Goal: Transaction & Acquisition: Book appointment/travel/reservation

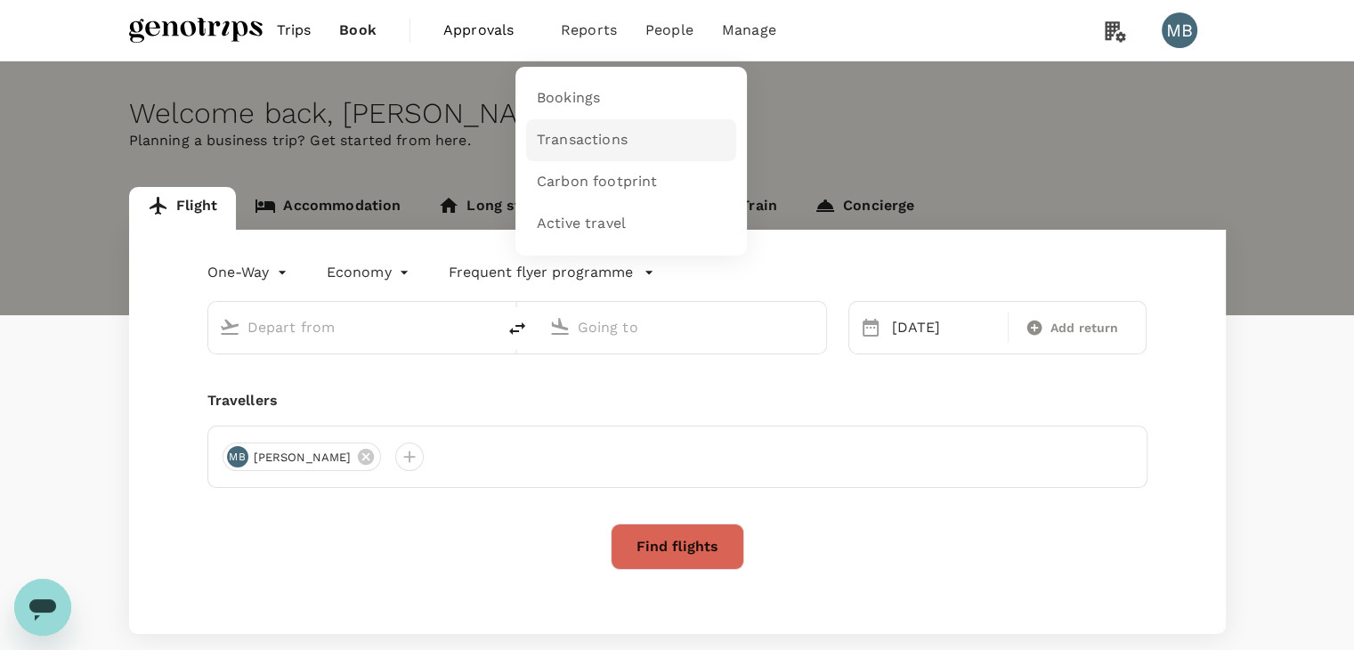
type input "Kuala Lumpur Intl ([GEOGRAPHIC_DATA])"
type input "Guangzhou Baiyun Intl (CAN)"
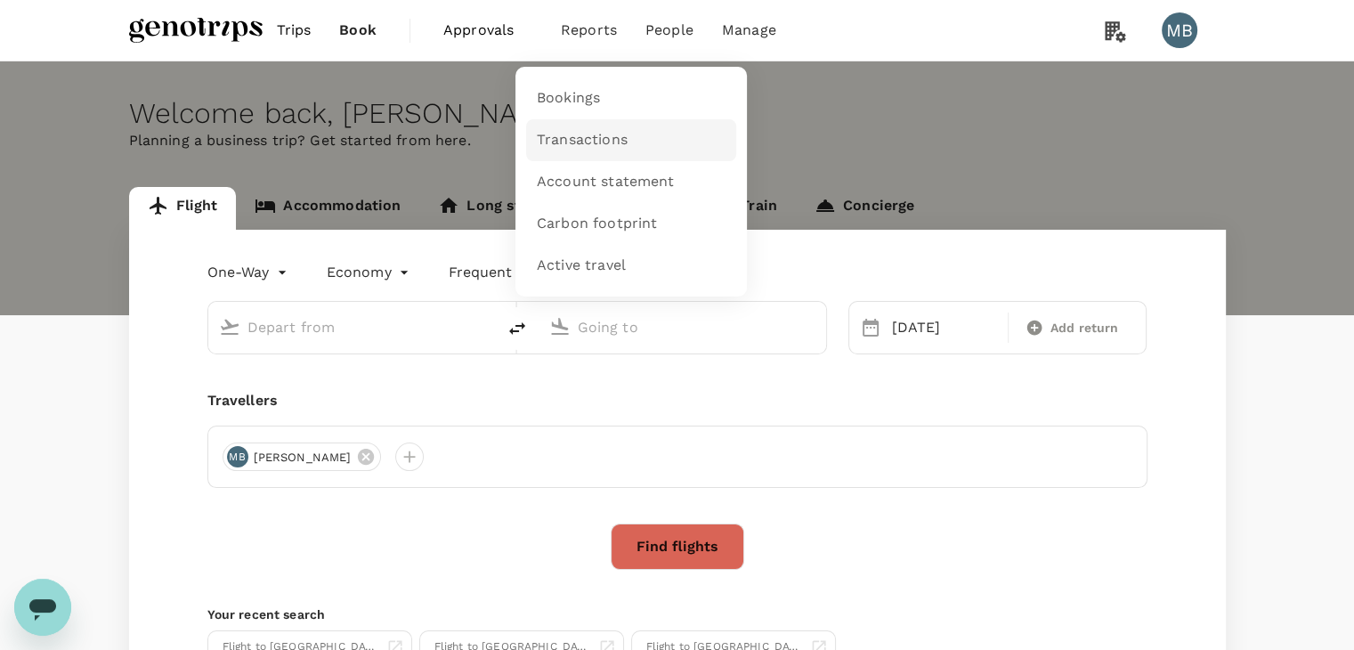
click at [587, 126] on link "Transactions" at bounding box center [631, 140] width 210 height 42
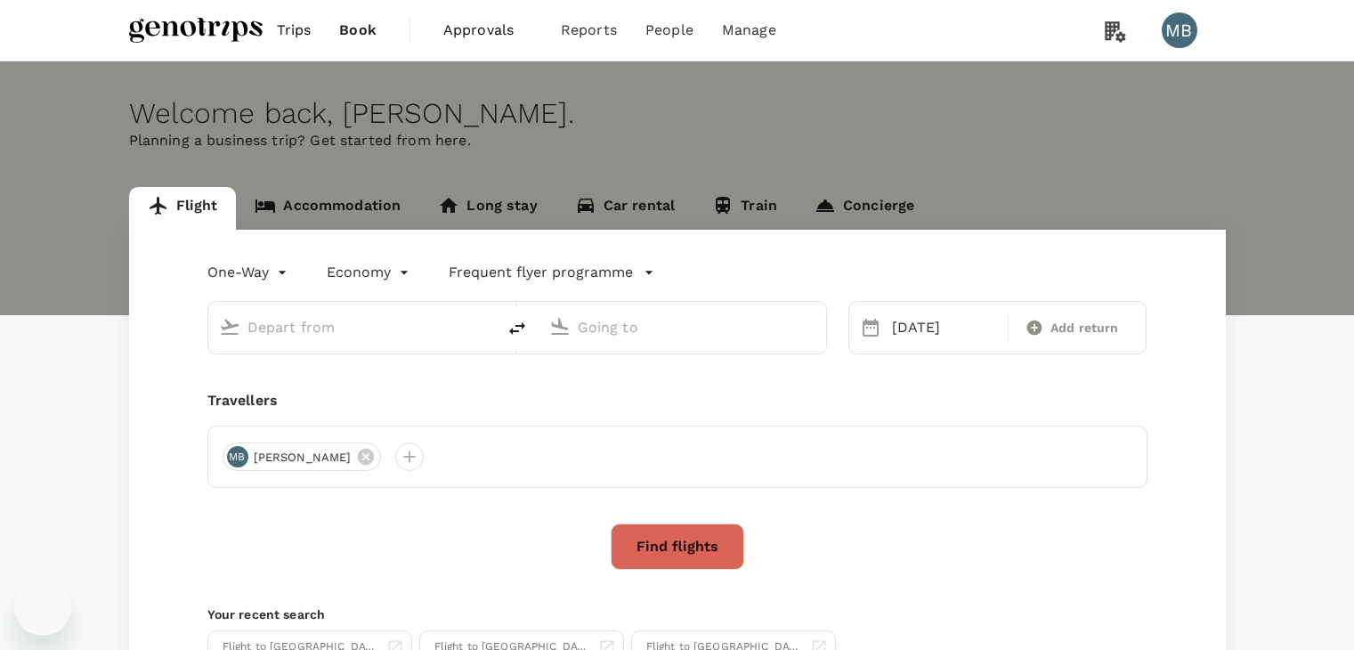
type input "Kuala Lumpur Intl ([GEOGRAPHIC_DATA])"
type input "Guangzhou Baiyun Intl (CAN)"
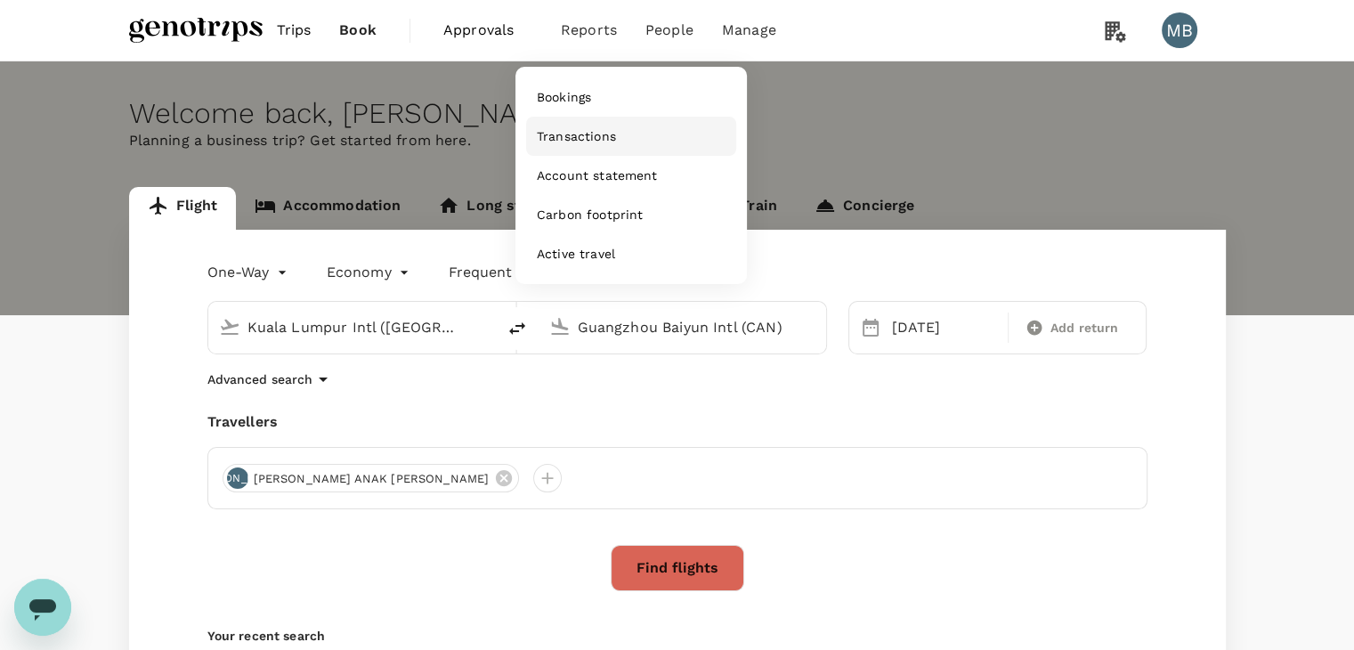
click at [573, 138] on span "Transactions" at bounding box center [576, 136] width 79 height 18
